Goal: Task Accomplishment & Management: Use online tool/utility

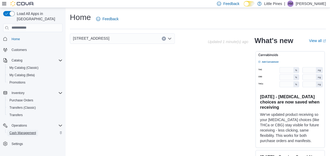
click at [23, 131] on span "Cash Management" at bounding box center [22, 133] width 26 height 4
